Goal: Information Seeking & Learning: Learn about a topic

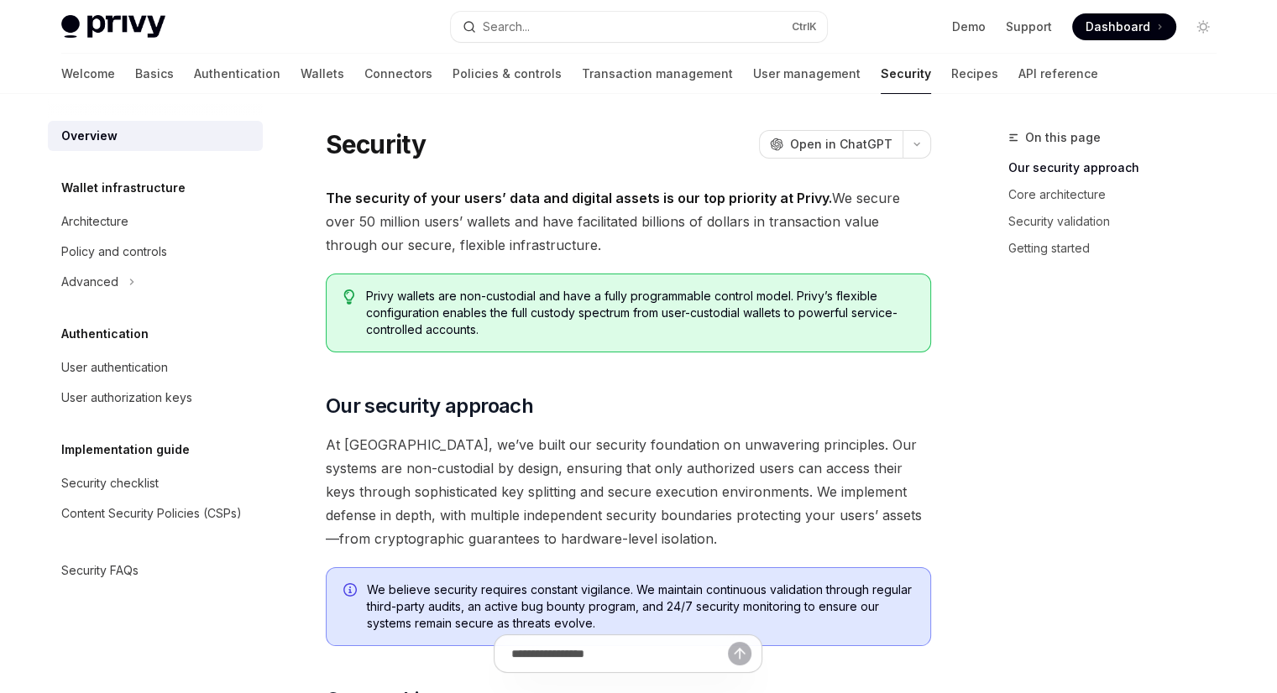
click at [534, 212] on span "The security of your users’ data and digital assets is our top priority at Priv…" at bounding box center [628, 221] width 605 height 70
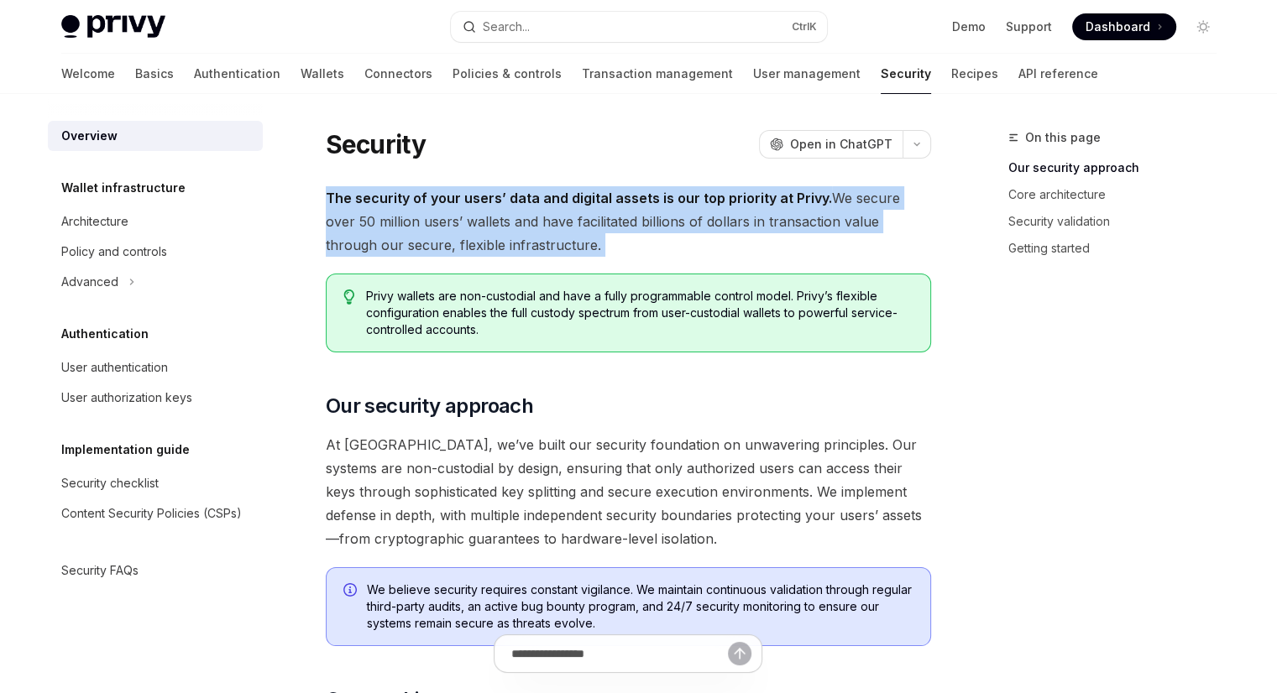
click at [534, 212] on span "The security of your users’ data and digital assets is our top priority at Priv…" at bounding box center [628, 221] width 605 height 70
click at [530, 206] on span "The security of your users’ data and digital assets is our top priority at Priv…" at bounding box center [628, 221] width 605 height 70
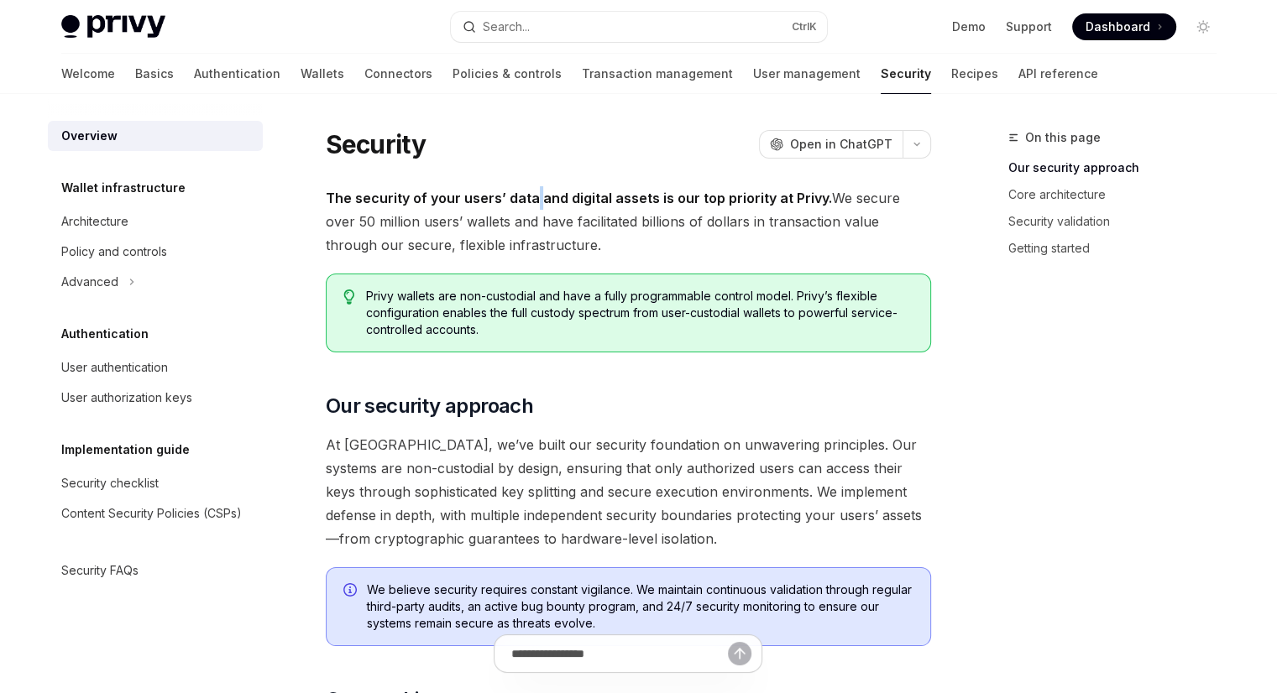
click at [530, 206] on span "The security of your users’ data and digital assets is our top priority at Priv…" at bounding box center [628, 221] width 605 height 70
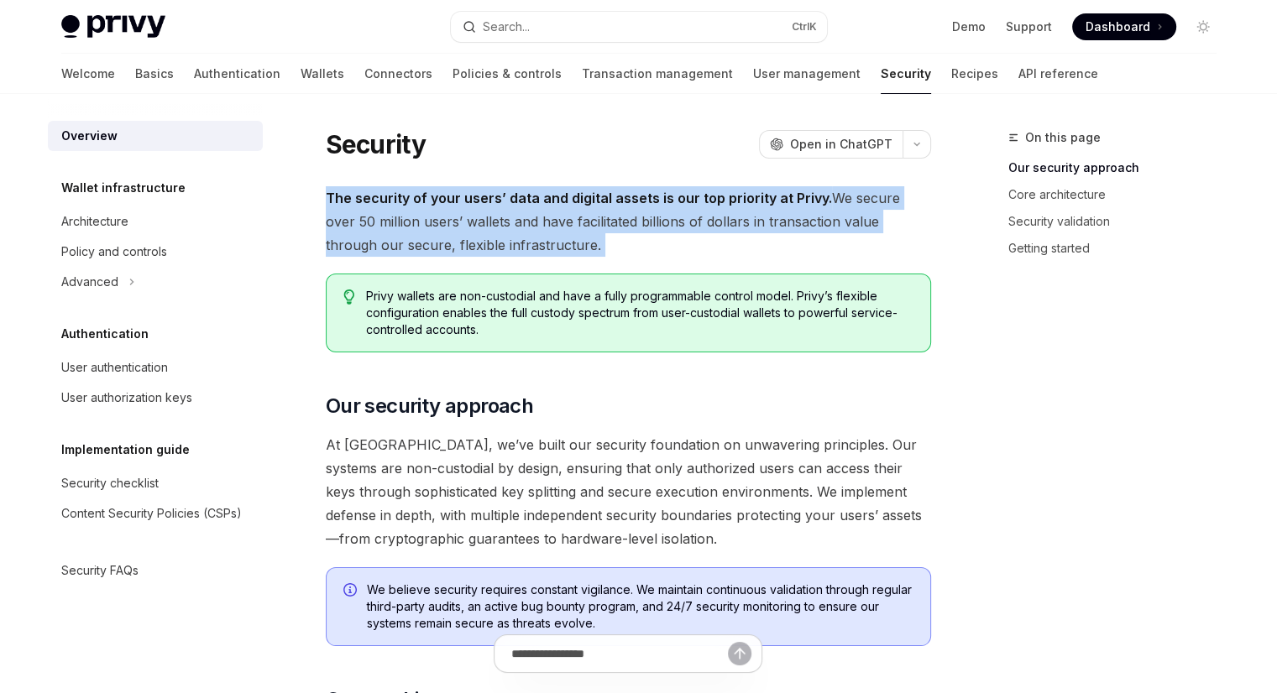
click at [530, 206] on span "The security of your users’ data and digital assets is our top priority at Priv…" at bounding box center [628, 221] width 605 height 70
click at [511, 196] on strong "The security of your users’ data and digital assets is our top priority at Priv…" at bounding box center [579, 198] width 506 height 17
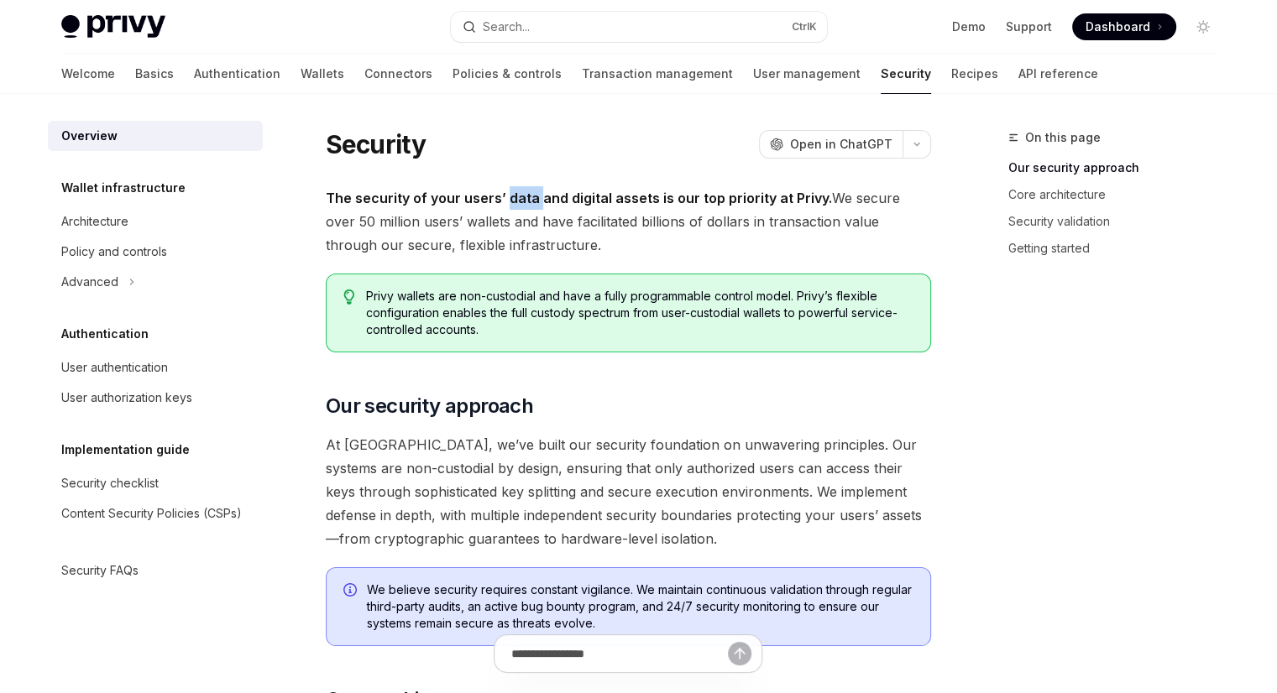
click at [511, 196] on strong "The security of your users’ data and digital assets is our top priority at Priv…" at bounding box center [579, 198] width 506 height 17
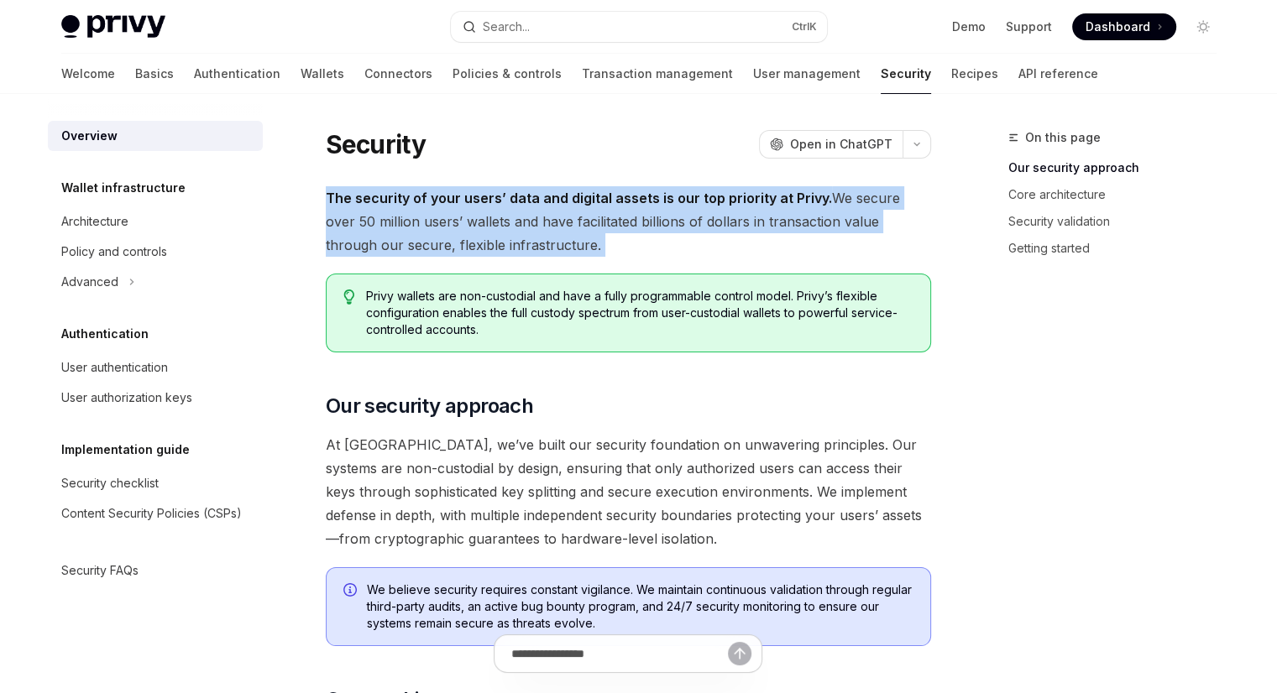
click at [511, 194] on strong "The security of your users’ data and digital assets is our top priority at Priv…" at bounding box center [579, 198] width 506 height 17
click at [523, 194] on strong "The security of your users’ data and digital assets is our top priority at Priv…" at bounding box center [579, 198] width 506 height 17
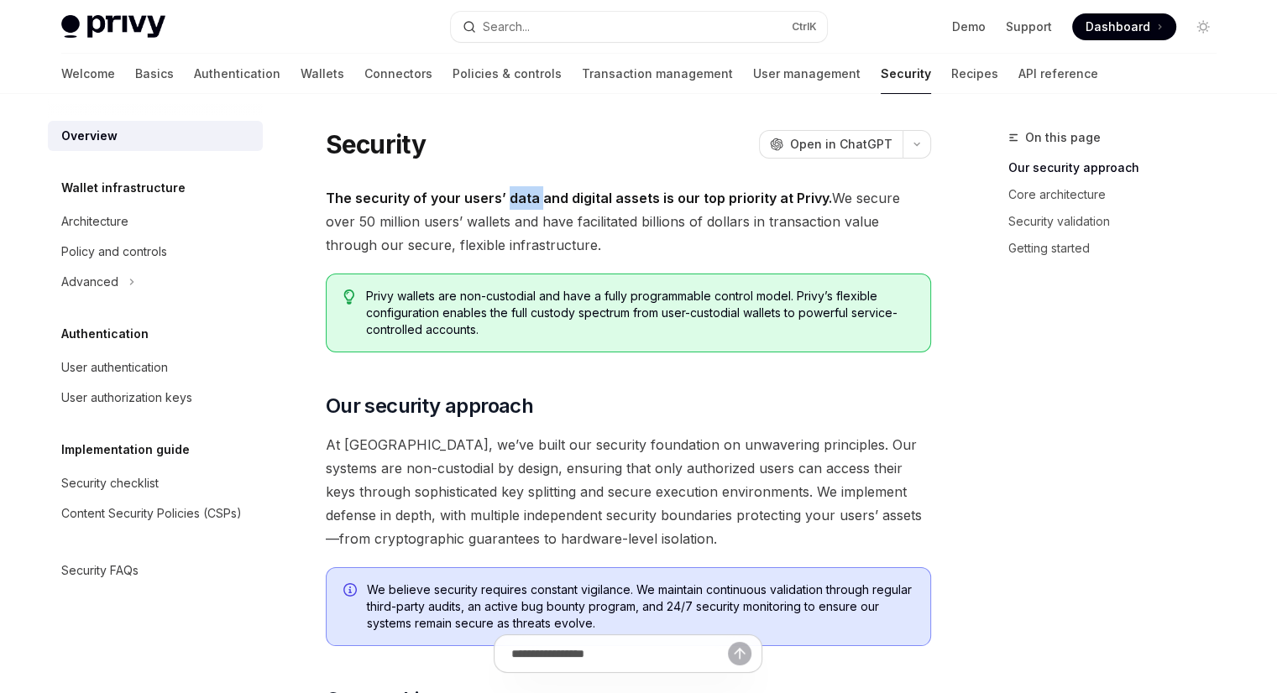
click at [523, 194] on strong "The security of your users’ data and digital assets is our top priority at Priv…" at bounding box center [579, 198] width 506 height 17
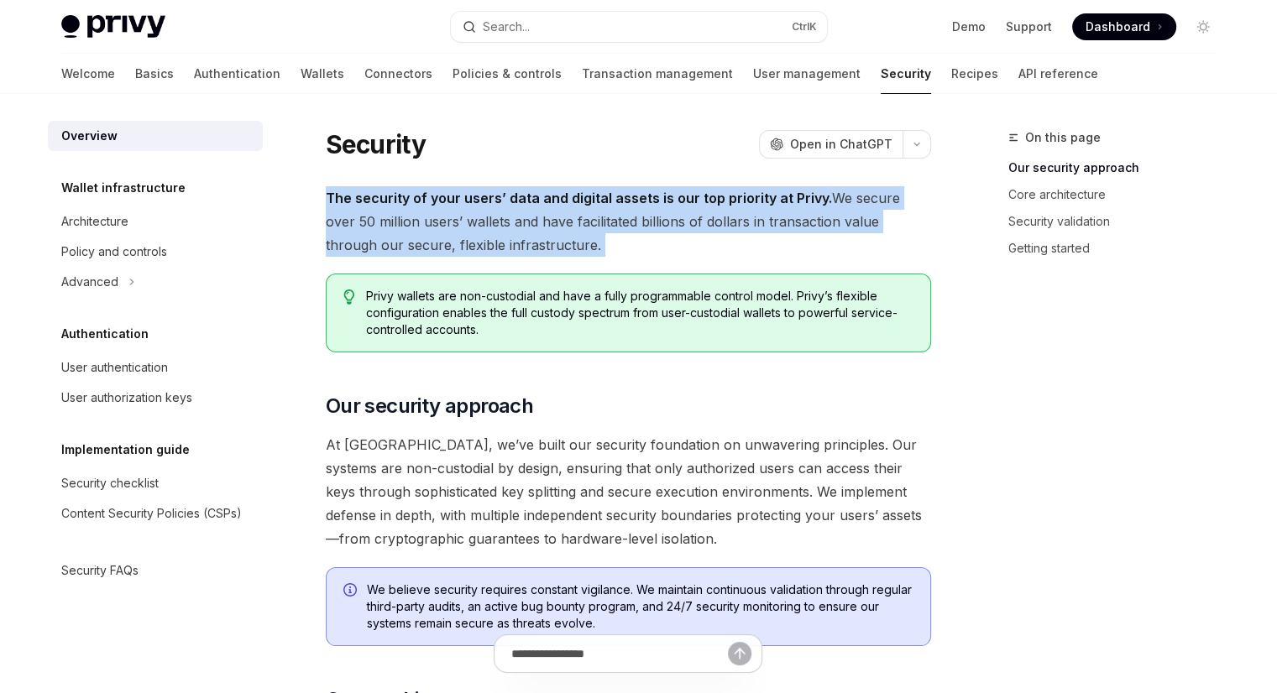
click at [523, 194] on strong "The security of your users’ data and digital assets is our top priority at Priv…" at bounding box center [579, 198] width 506 height 17
click at [514, 196] on strong "The security of your users’ data and digital assets is our top priority at Priv…" at bounding box center [579, 198] width 506 height 17
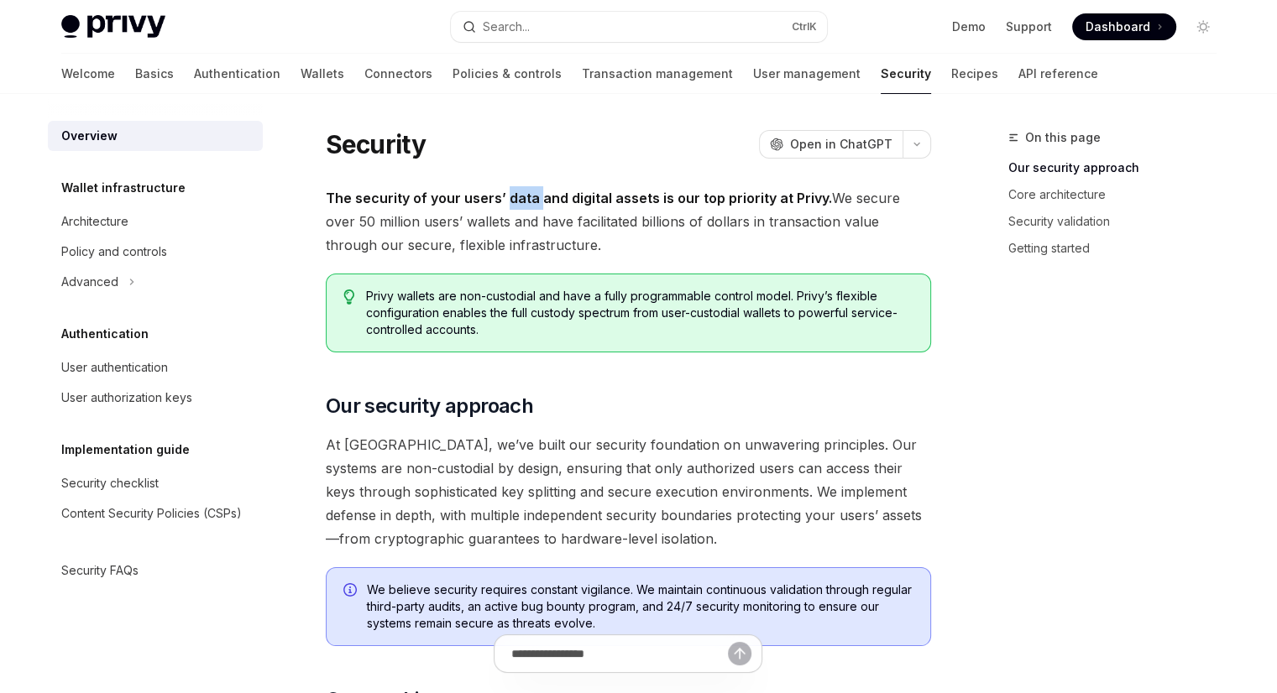
click at [514, 196] on strong "The security of your users’ data and digital assets is our top priority at Priv…" at bounding box center [579, 198] width 506 height 17
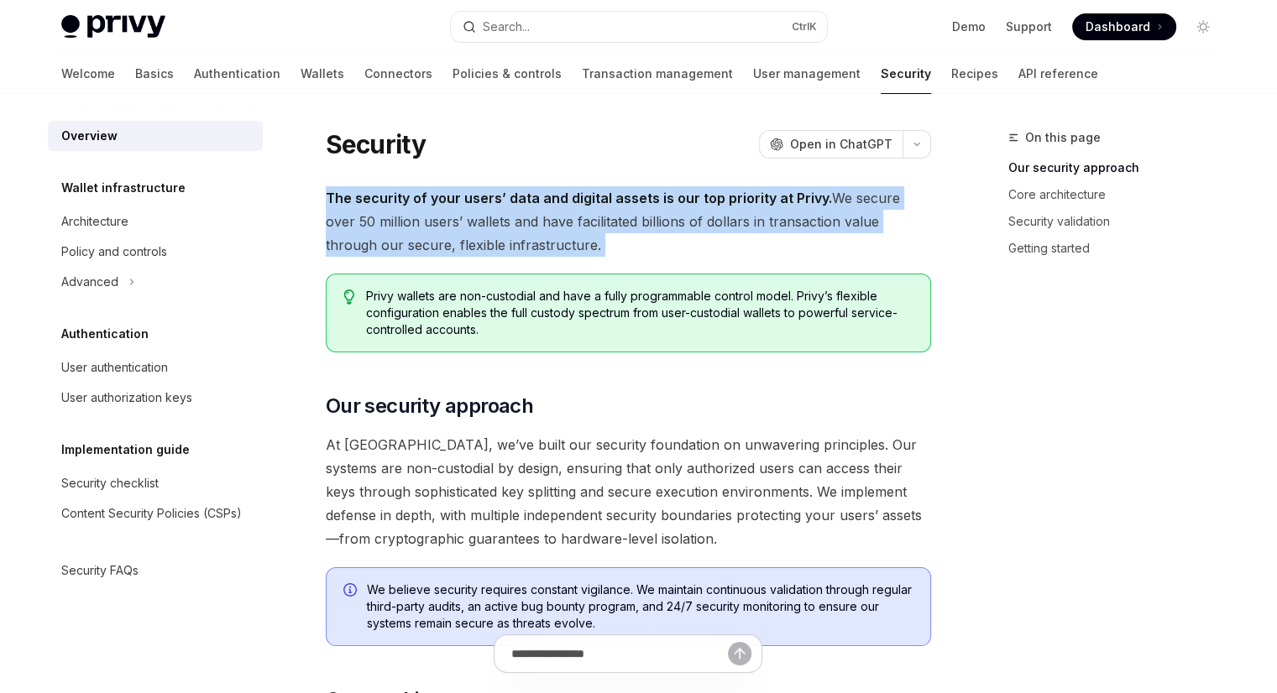
click at [514, 196] on strong "The security of your users’ data and digital assets is our top priority at Priv…" at bounding box center [579, 198] width 506 height 17
click at [513, 196] on strong "The security of your users’ data and digital assets is our top priority at Priv…" at bounding box center [579, 198] width 506 height 17
